Goal: Find specific page/section: Find specific page/section

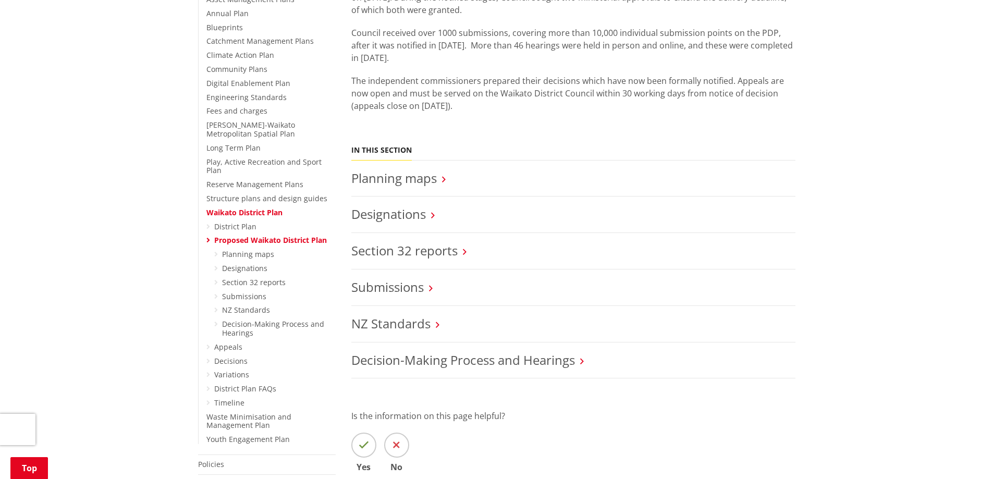
scroll to position [365, 0]
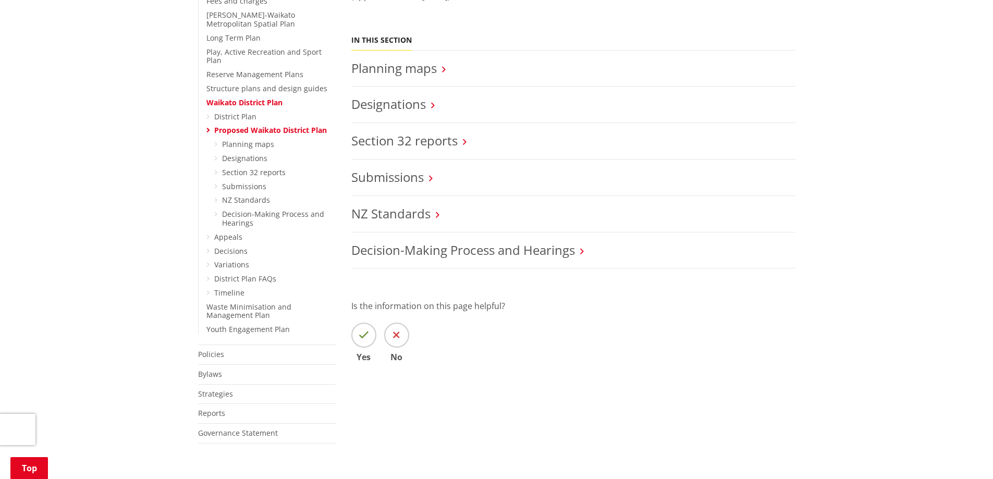
click at [236, 288] on link "Timeline" at bounding box center [229, 293] width 30 height 10
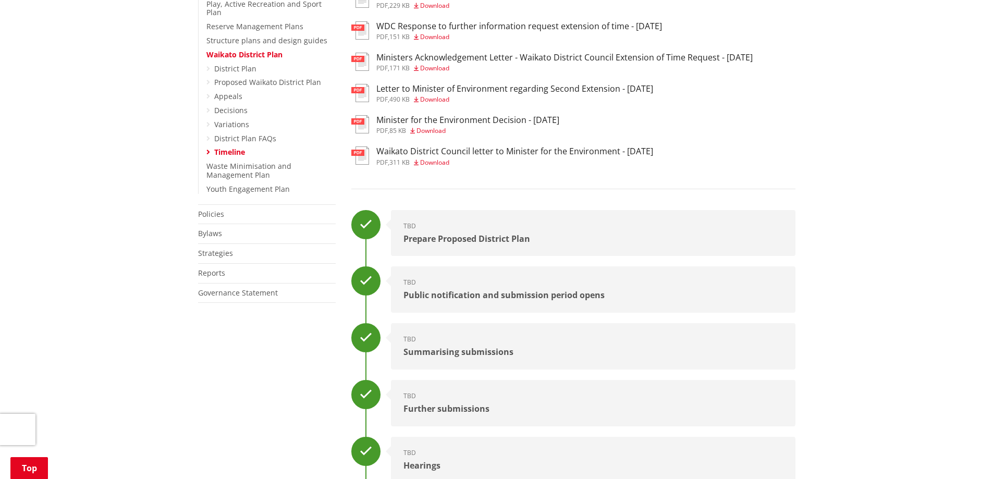
scroll to position [313, 0]
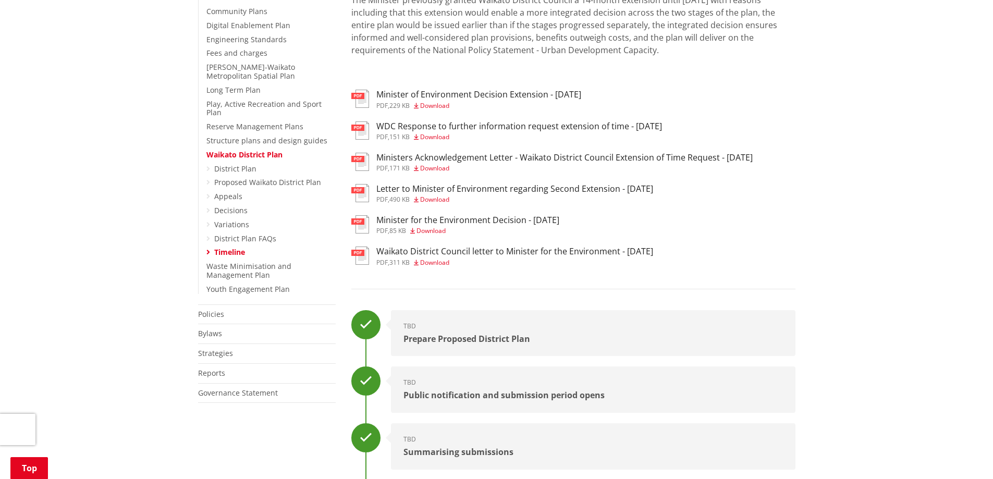
click at [240, 164] on link "District Plan" at bounding box center [235, 169] width 42 height 10
click at [287, 177] on link "Proposed Waikato District Plan" at bounding box center [267, 182] width 107 height 10
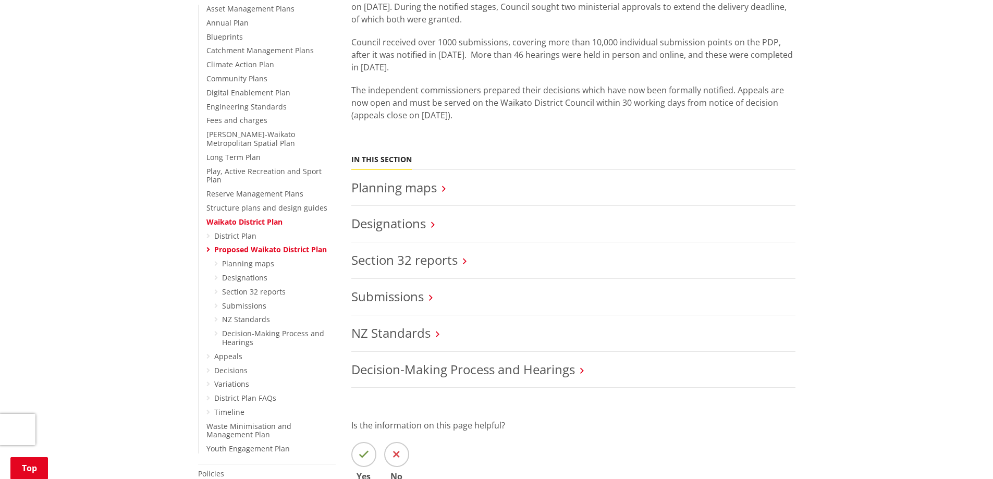
scroll to position [156, 0]
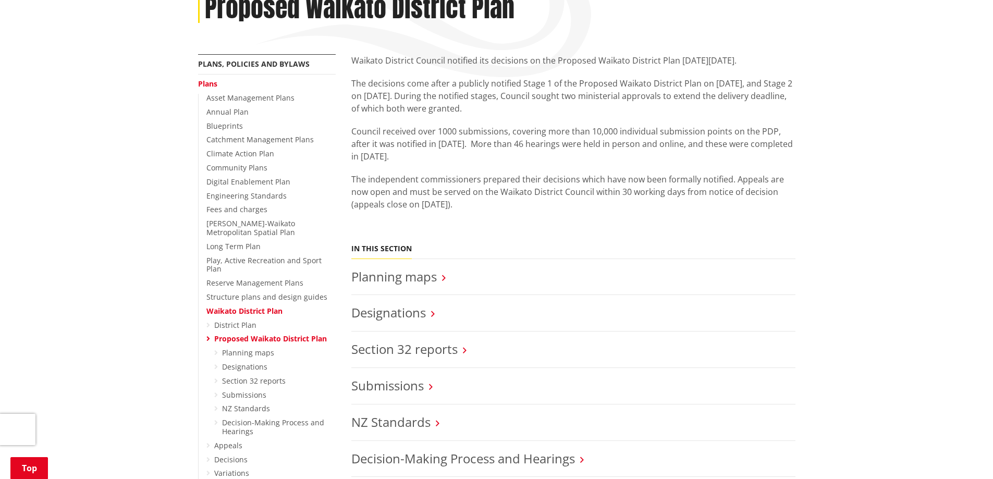
click at [422, 283] on link "Planning maps" at bounding box center [393, 276] width 85 height 17
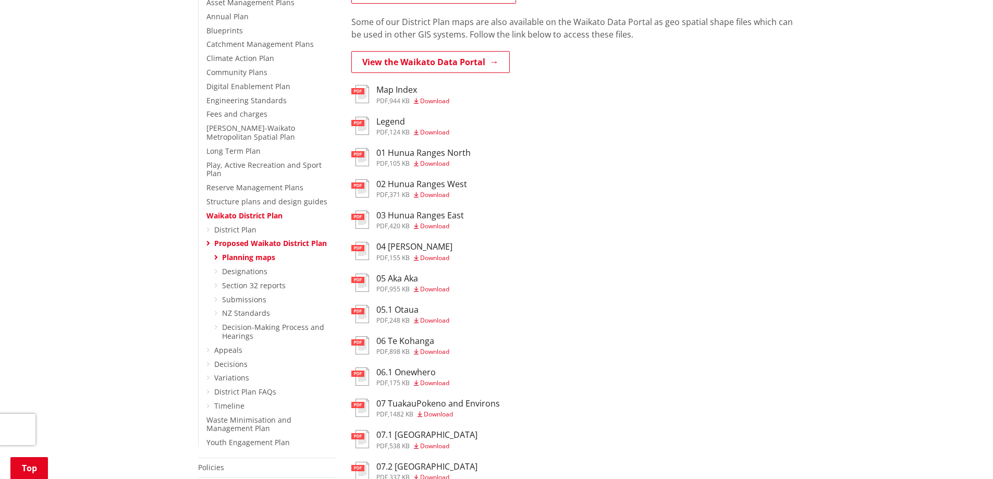
scroll to position [156, 0]
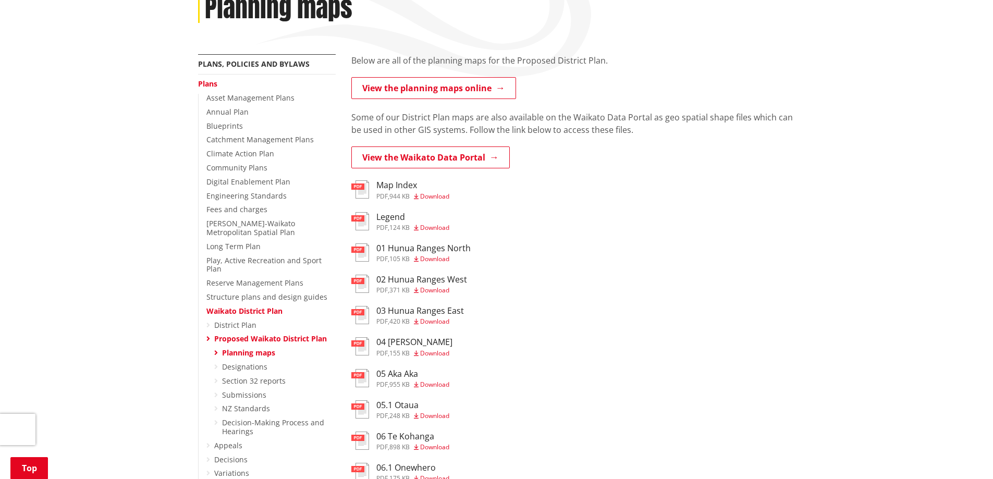
click at [479, 93] on link "View the planning maps online" at bounding box center [433, 88] width 165 height 22
